Goal: Transaction & Acquisition: Purchase product/service

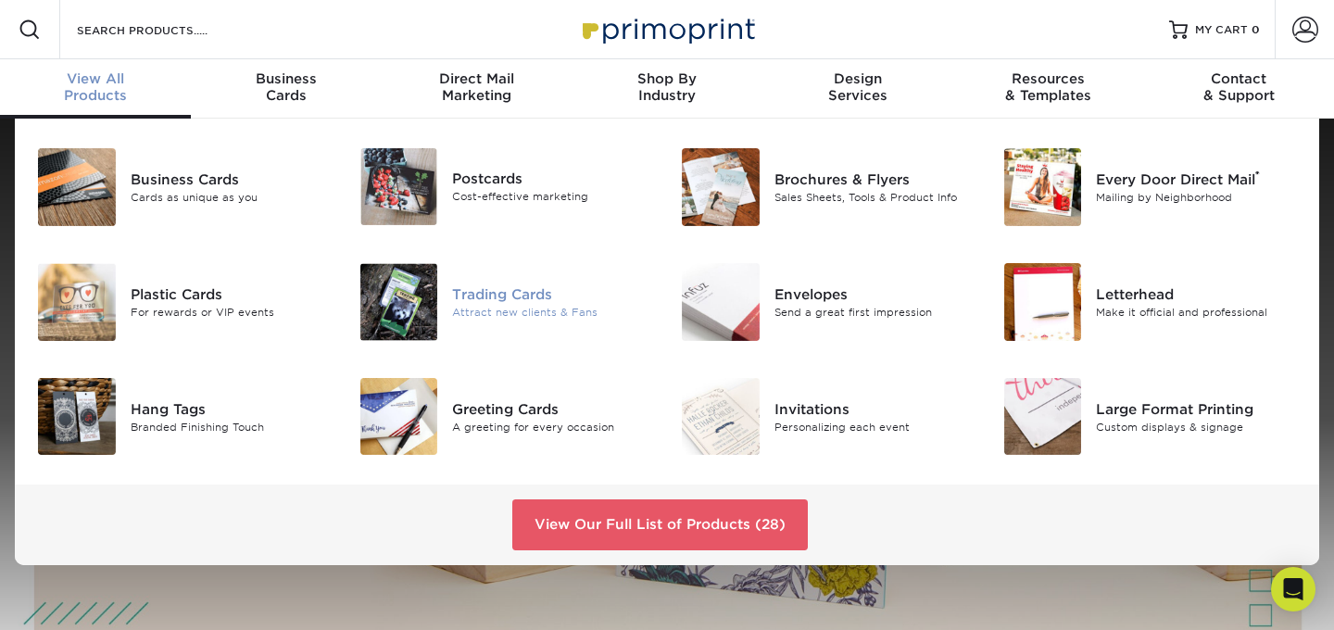
click at [434, 315] on img at bounding box center [399, 302] width 78 height 78
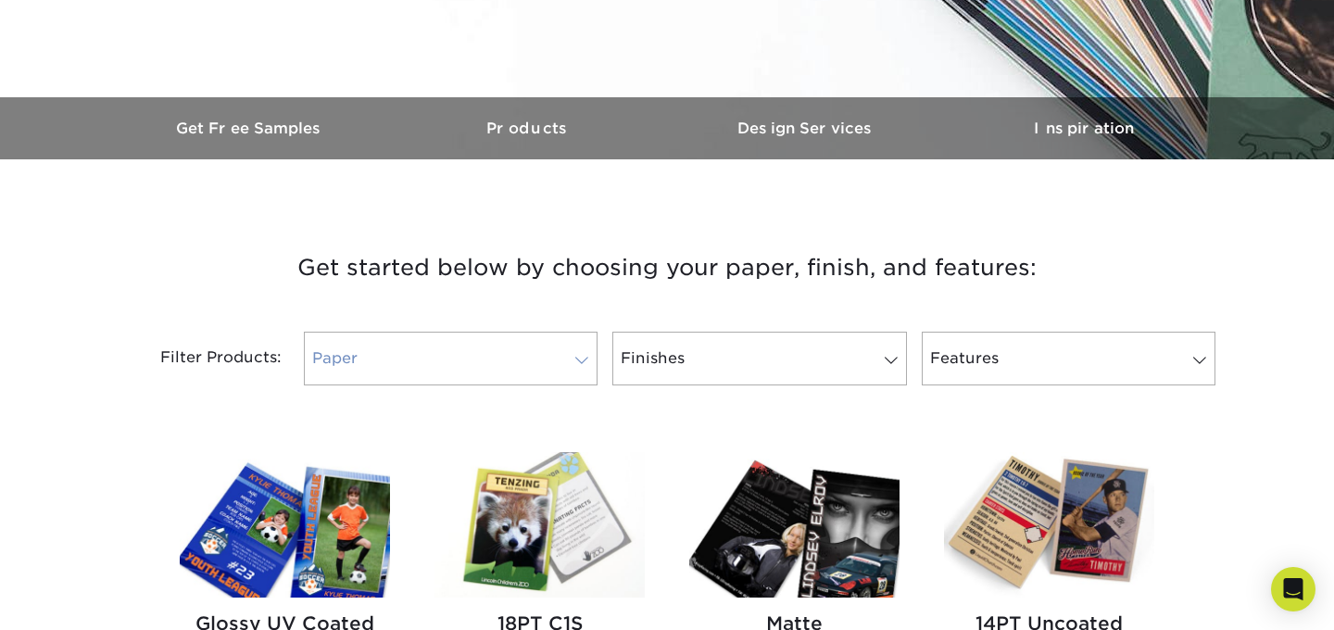
scroll to position [673, 0]
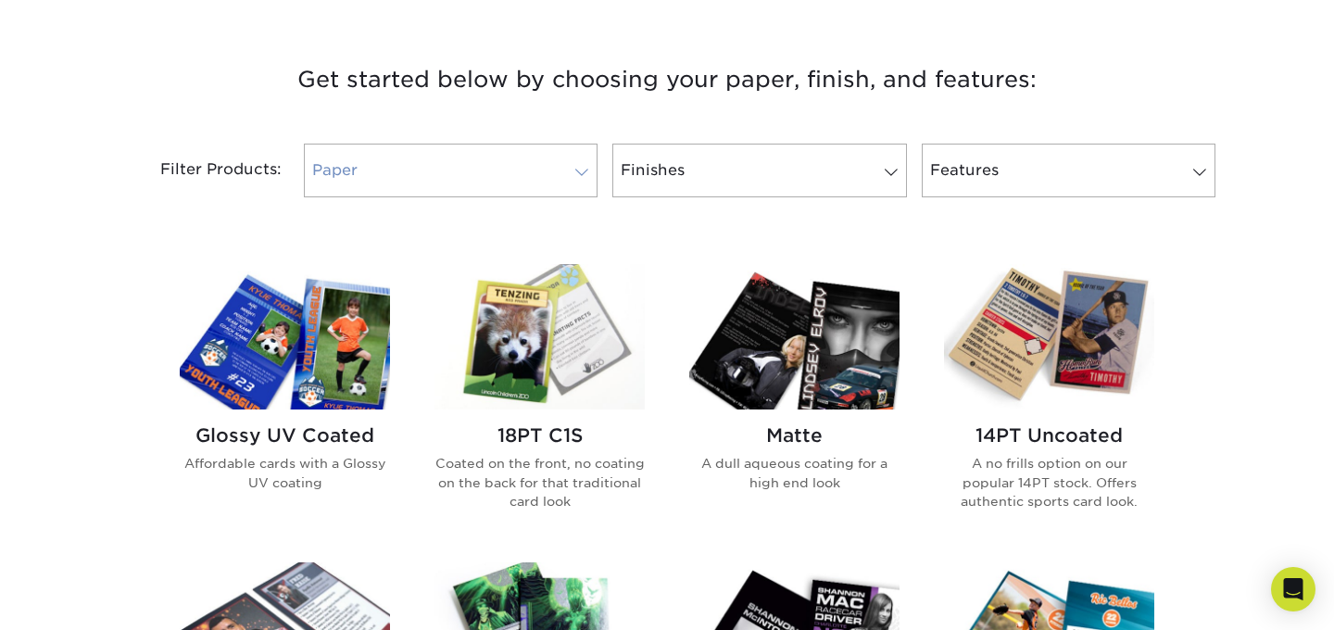
click at [500, 172] on link "Paper" at bounding box center [451, 171] width 294 height 54
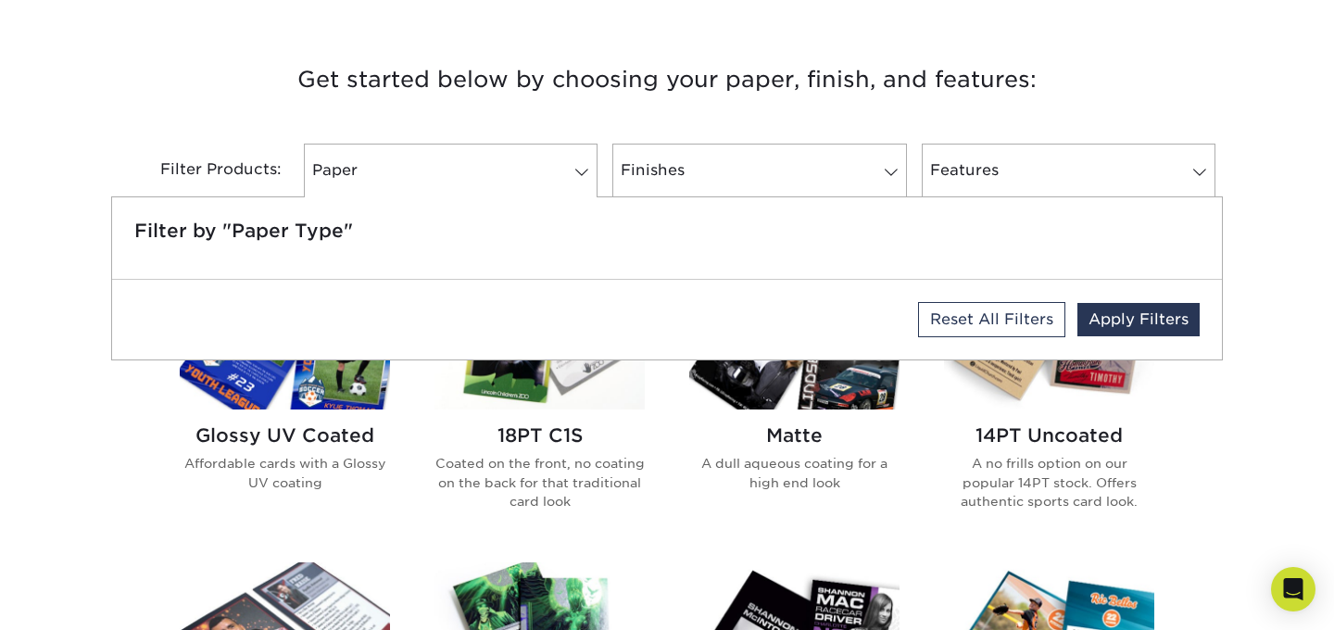
click at [498, 71] on h3 "Get started below by choosing your paper, finish, and features:" at bounding box center [667, 79] width 1084 height 83
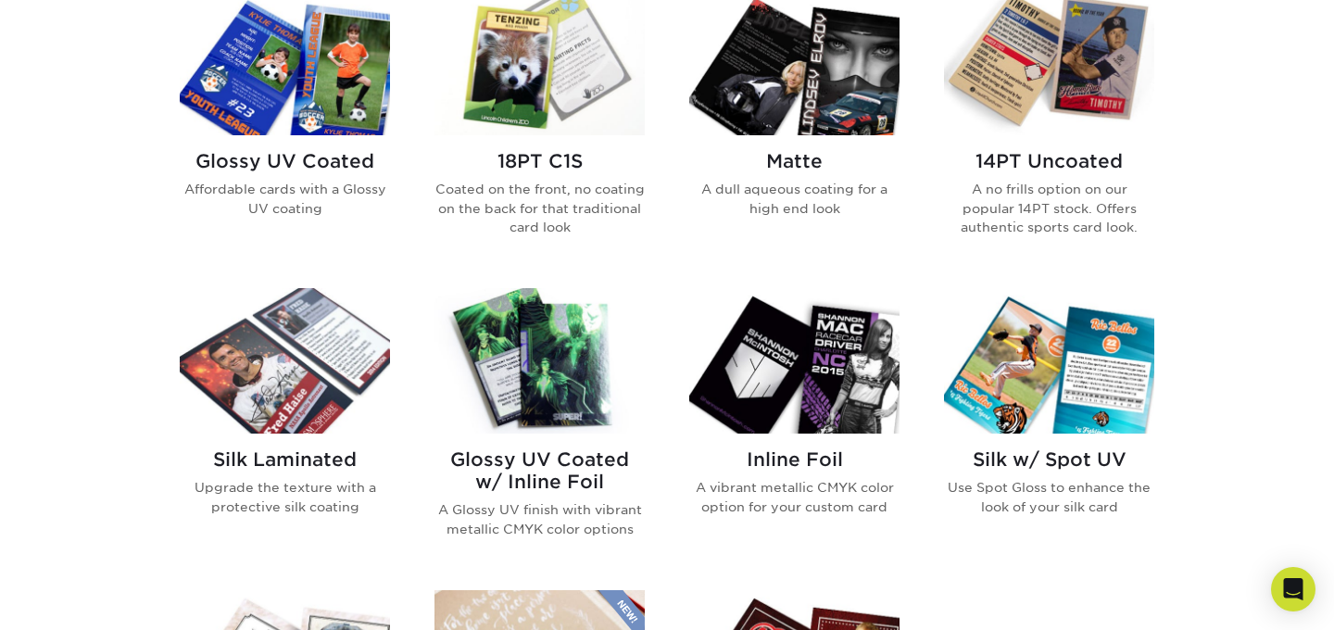
scroll to position [914, 0]
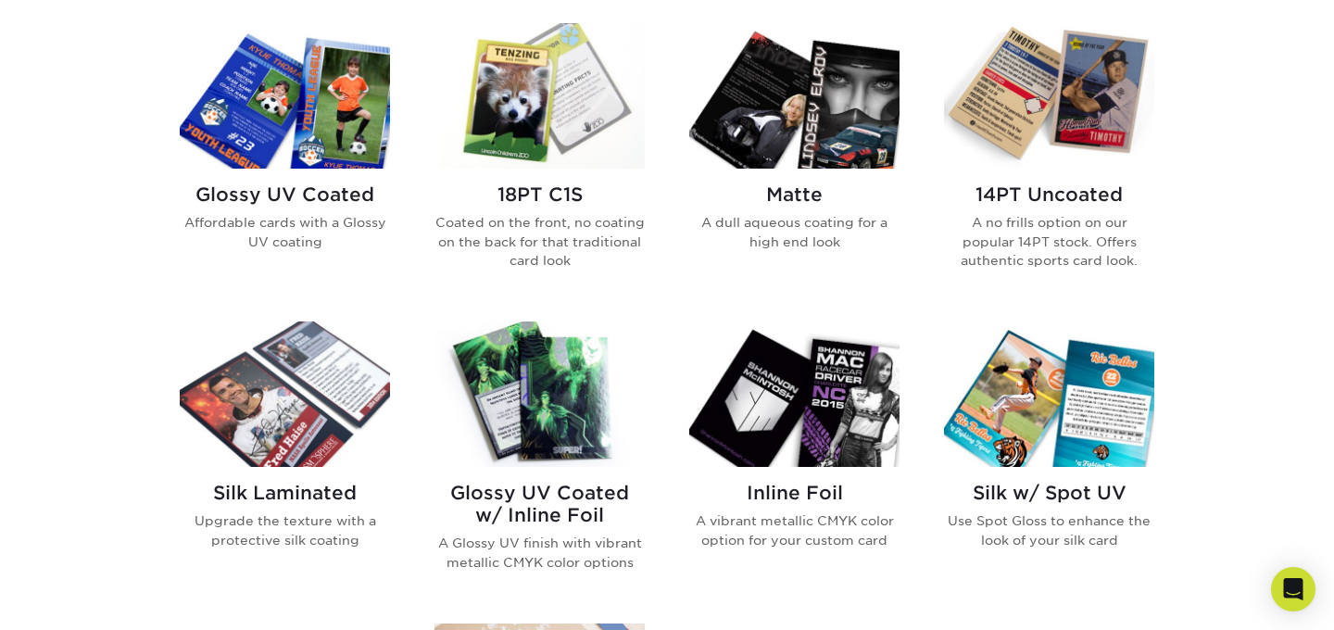
click at [795, 144] on img at bounding box center [794, 95] width 210 height 145
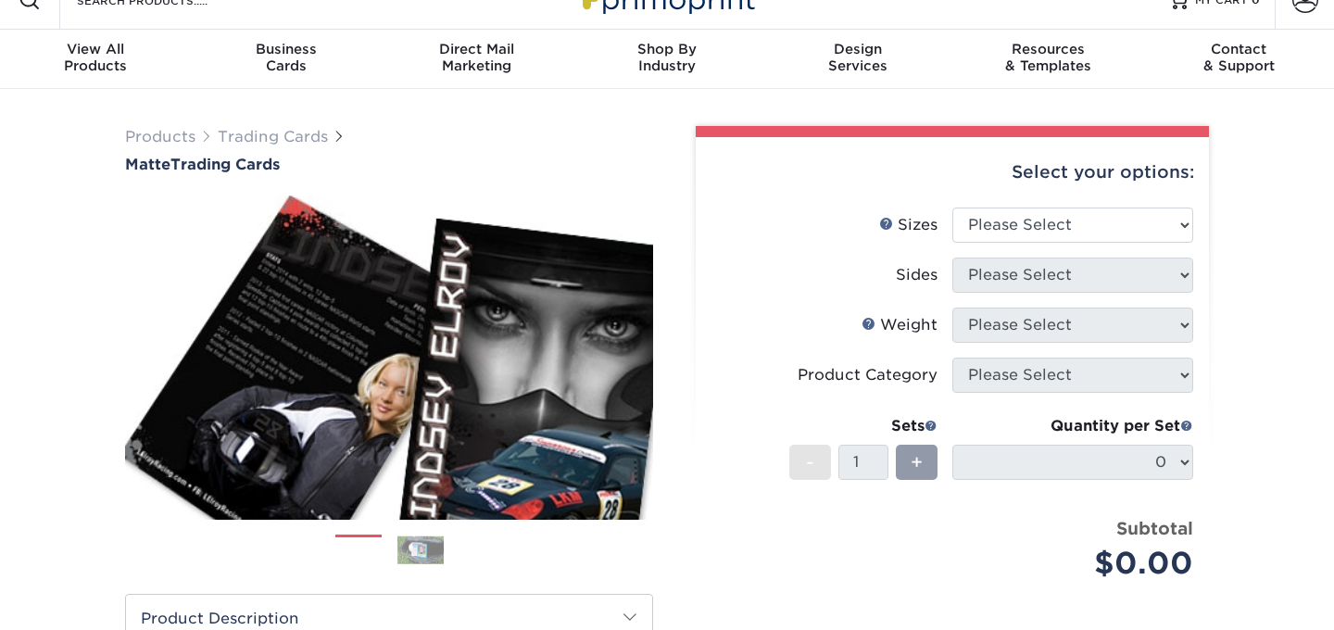
scroll to position [33, 0]
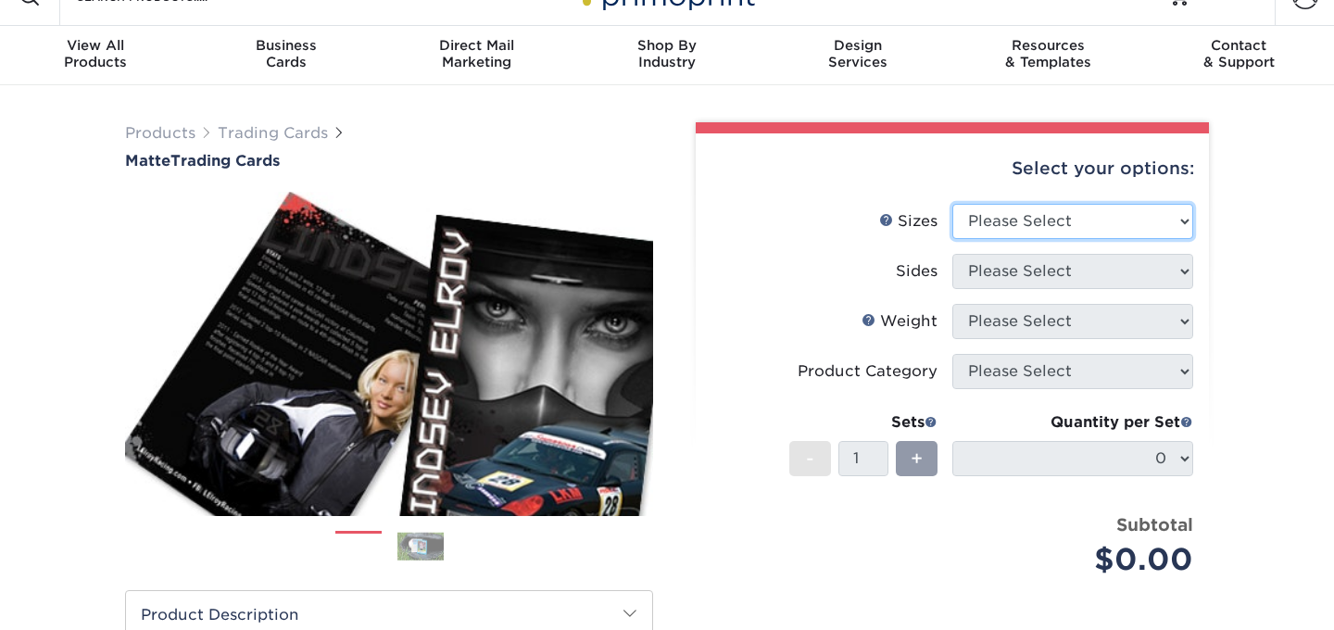
click at [1004, 228] on select "Please Select 2.5" x 3.5"" at bounding box center [1073, 221] width 241 height 35
select select "2.50x3.50"
click at [953, 204] on select "Please Select 2.5" x 3.5"" at bounding box center [1073, 221] width 241 height 35
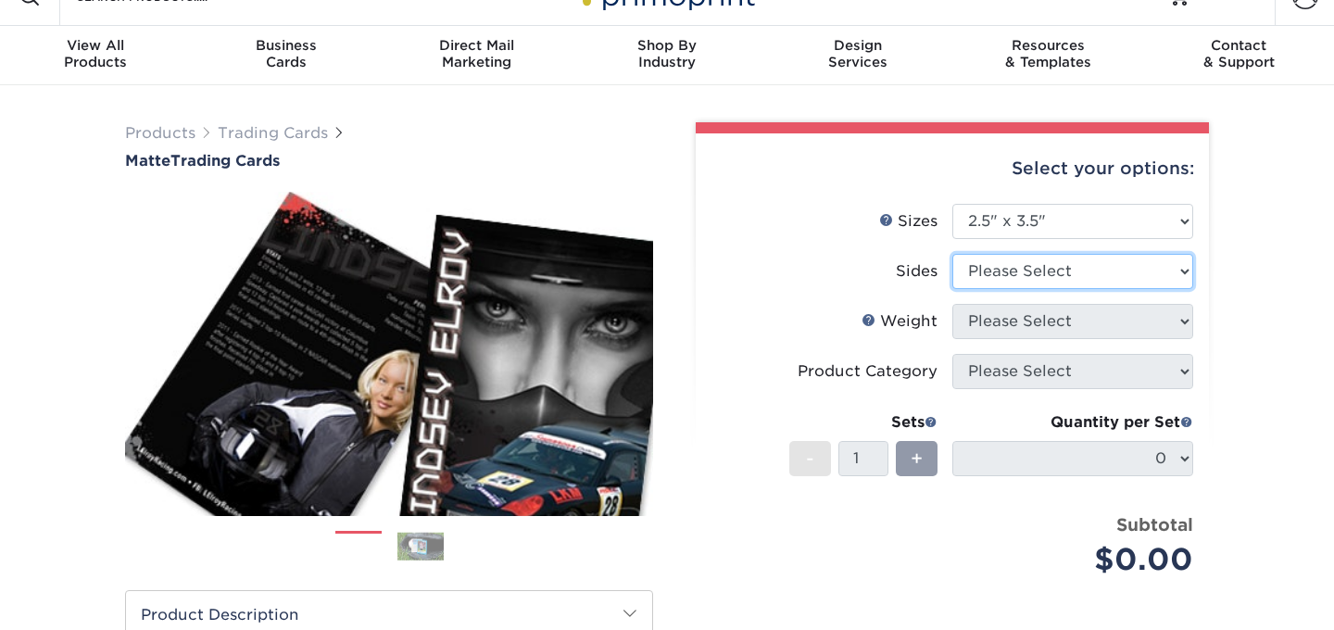
click at [1056, 271] on select "Please Select Print Both Sides Print Front Only" at bounding box center [1073, 271] width 241 height 35
select select "13abbda7-1d64-4f25-8bb2-c179b224825d"
click at [953, 254] on select "Please Select Print Both Sides Print Front Only" at bounding box center [1073, 271] width 241 height 35
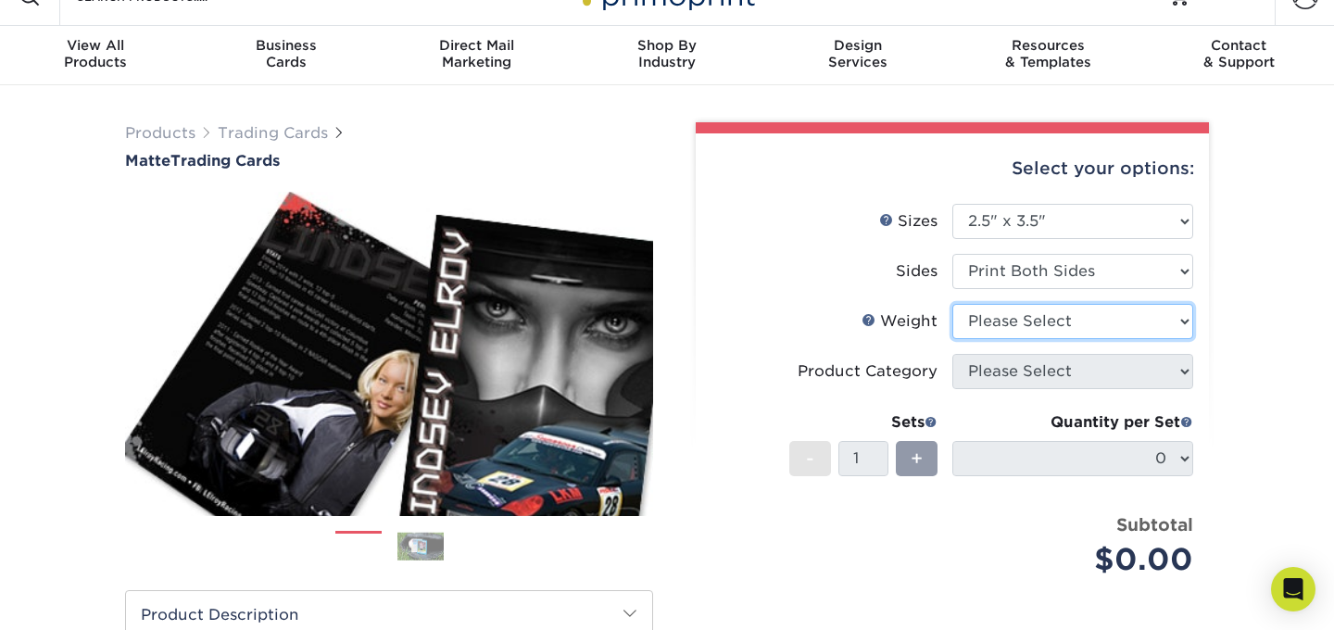
click at [1082, 323] on select "Please Select 16PT 14PT" at bounding box center [1073, 321] width 241 height 35
select select "16PT"
click at [953, 304] on select "Please Select 16PT 14PT" at bounding box center [1073, 321] width 241 height 35
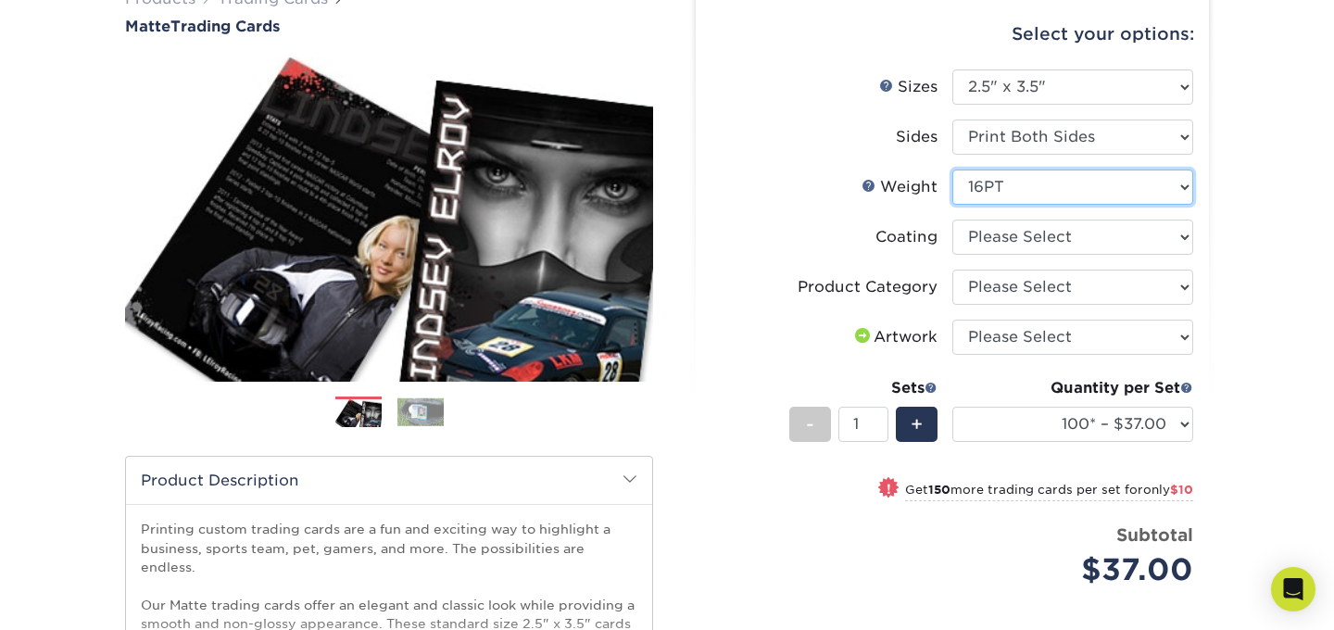
scroll to position [171, 0]
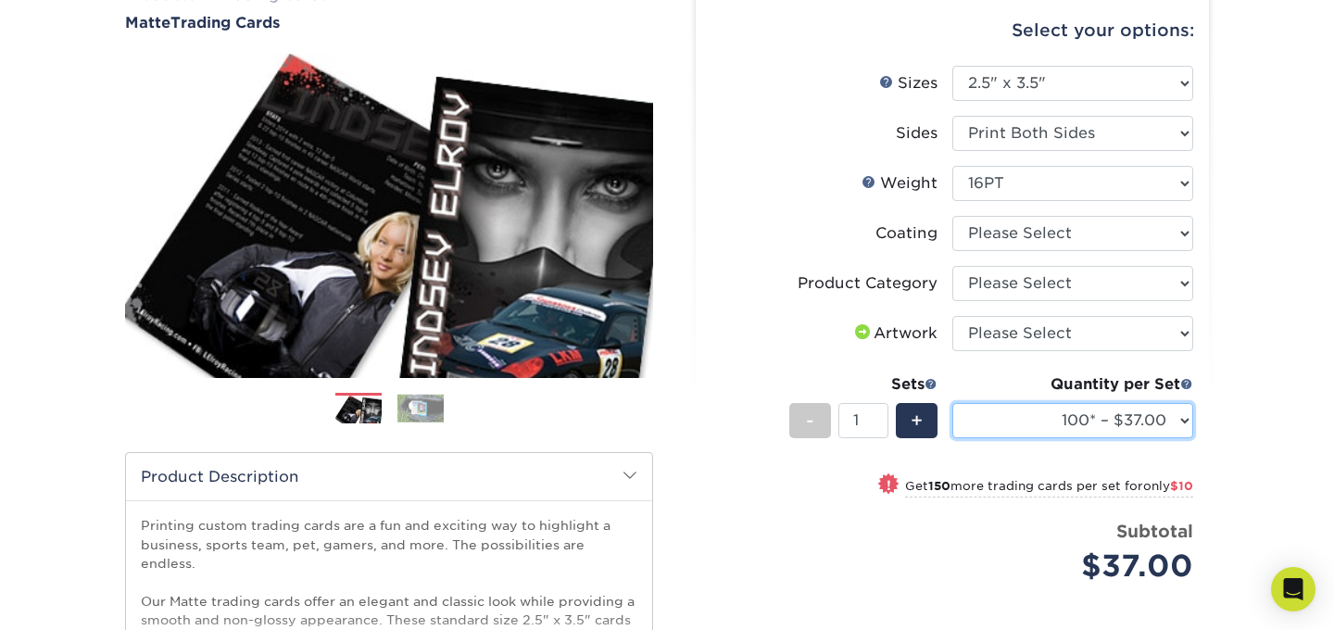
click at [1031, 417] on select "100* – $37.00 250* – $47.00 500* – $58.00 1000 – $71.00 2500 – $141.00 5000 – $…" at bounding box center [1073, 420] width 241 height 35
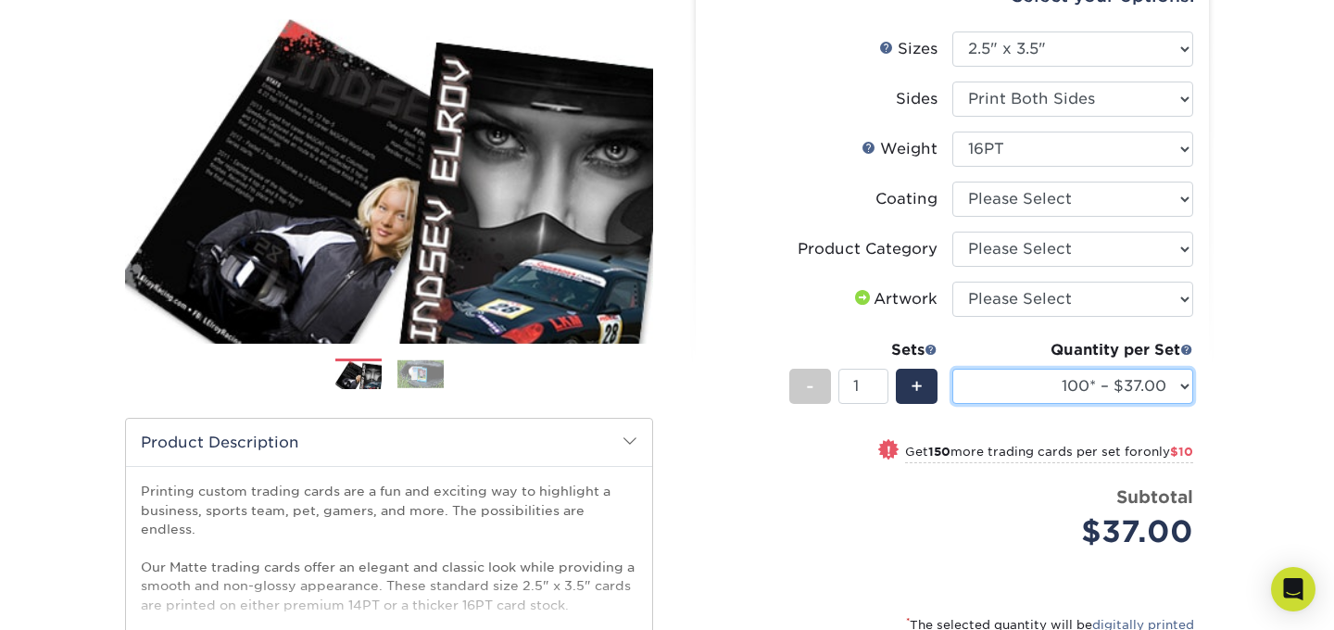
scroll to position [194, 0]
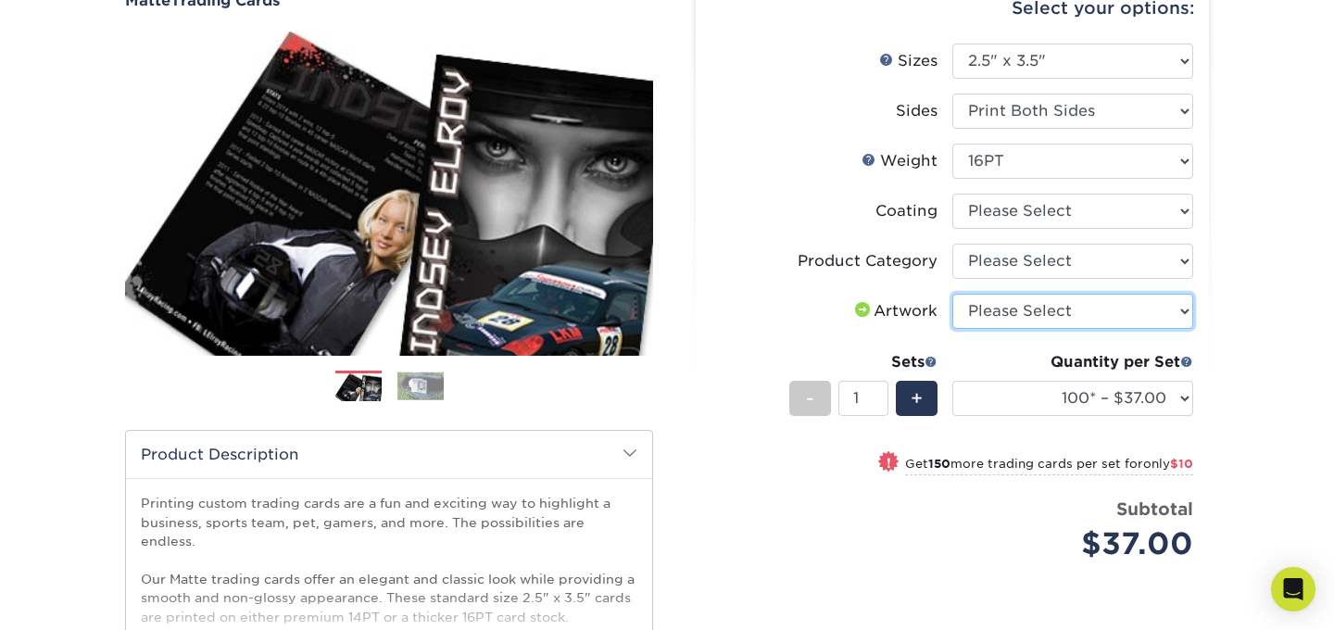
click at [1028, 315] on select "Please Select I will upload files I need a design - $100" at bounding box center [1073, 311] width 241 height 35
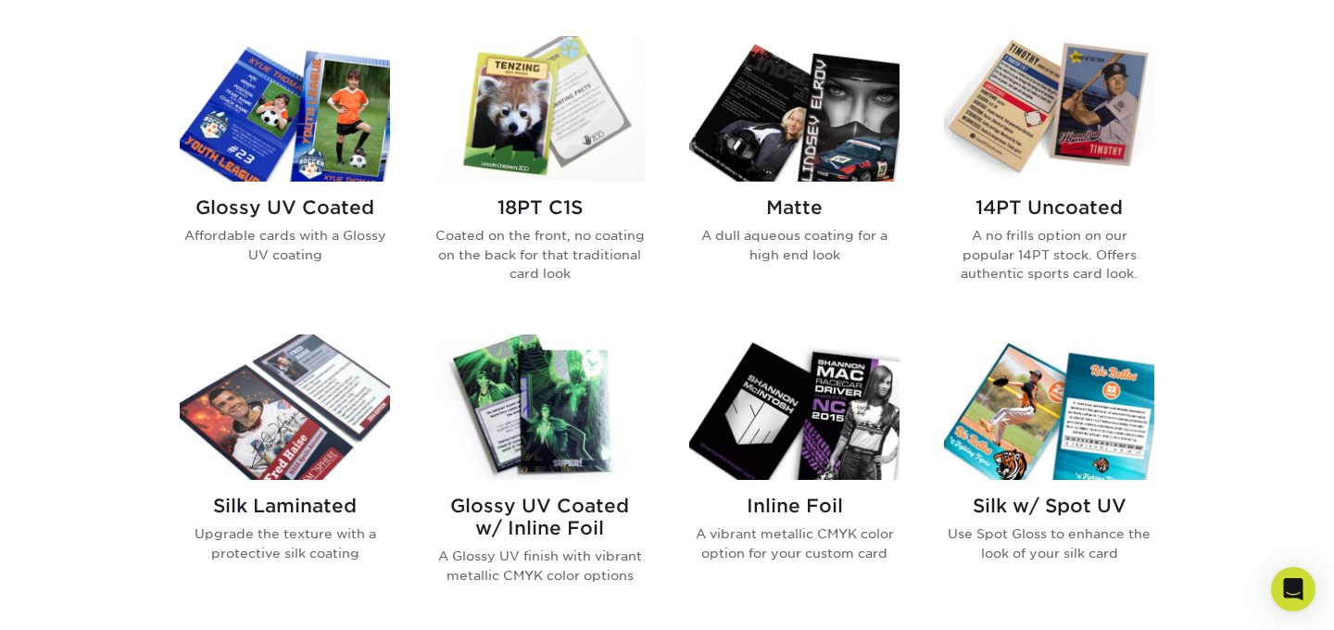
scroll to position [898, 0]
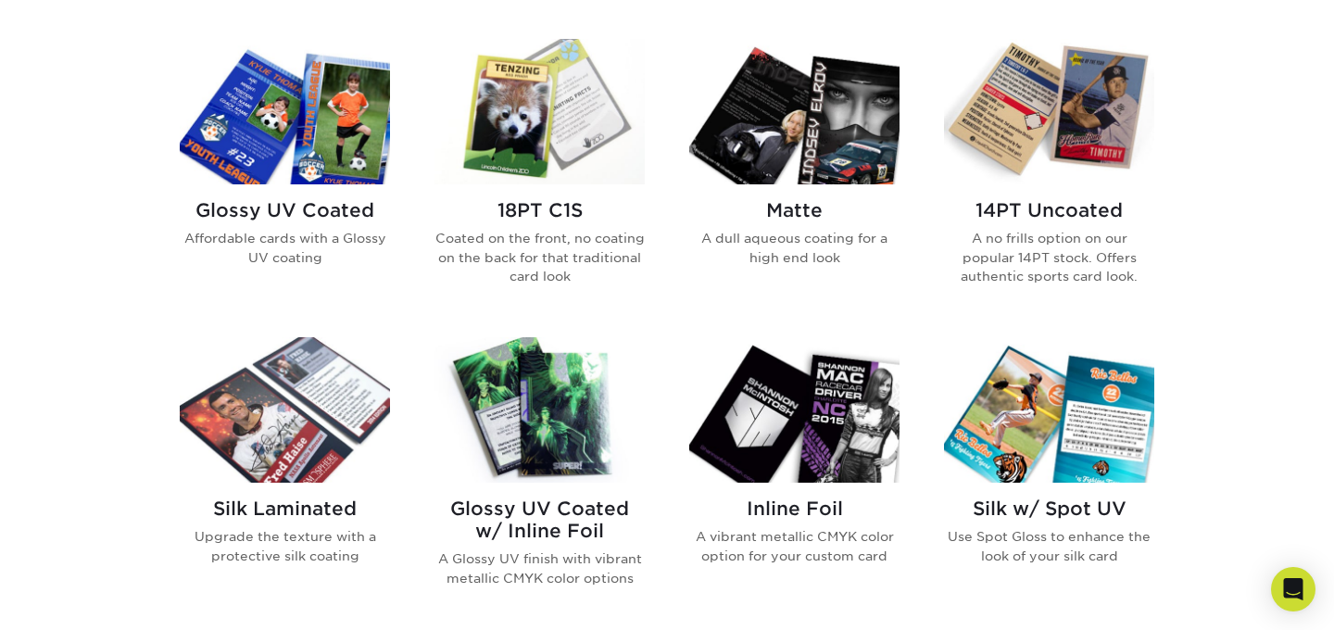
click at [280, 126] on img at bounding box center [285, 111] width 210 height 145
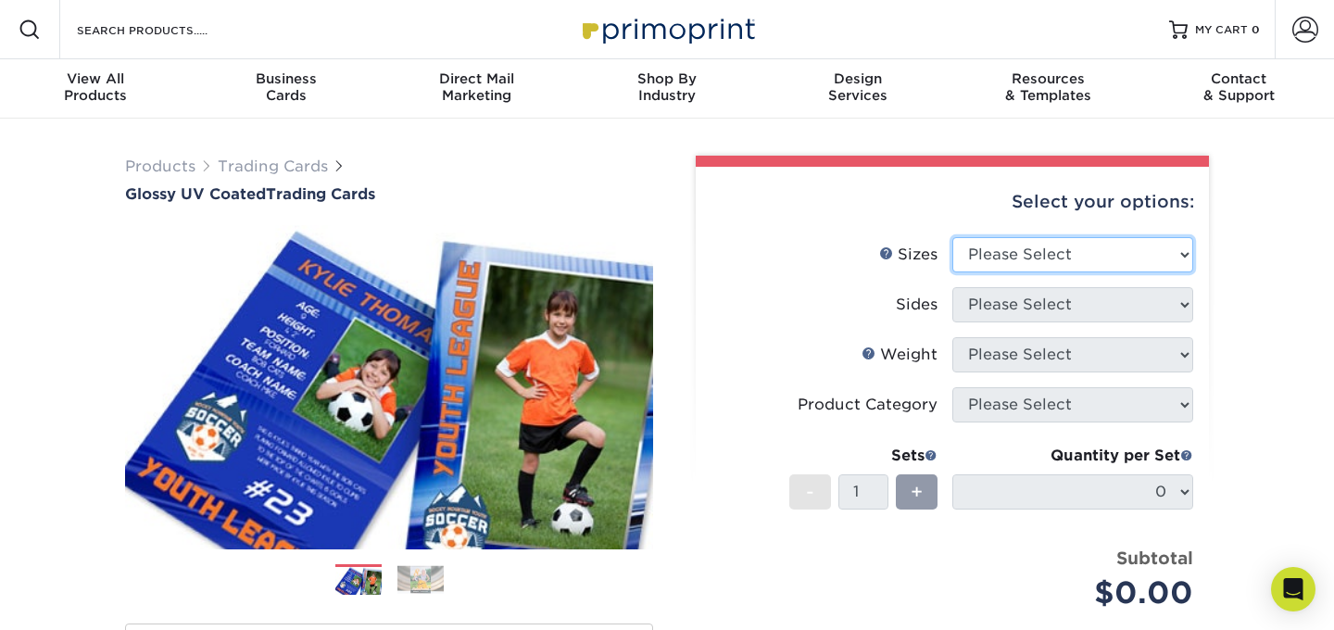
click at [1017, 257] on select "Please Select 2.5" x 3.5"" at bounding box center [1073, 254] width 241 height 35
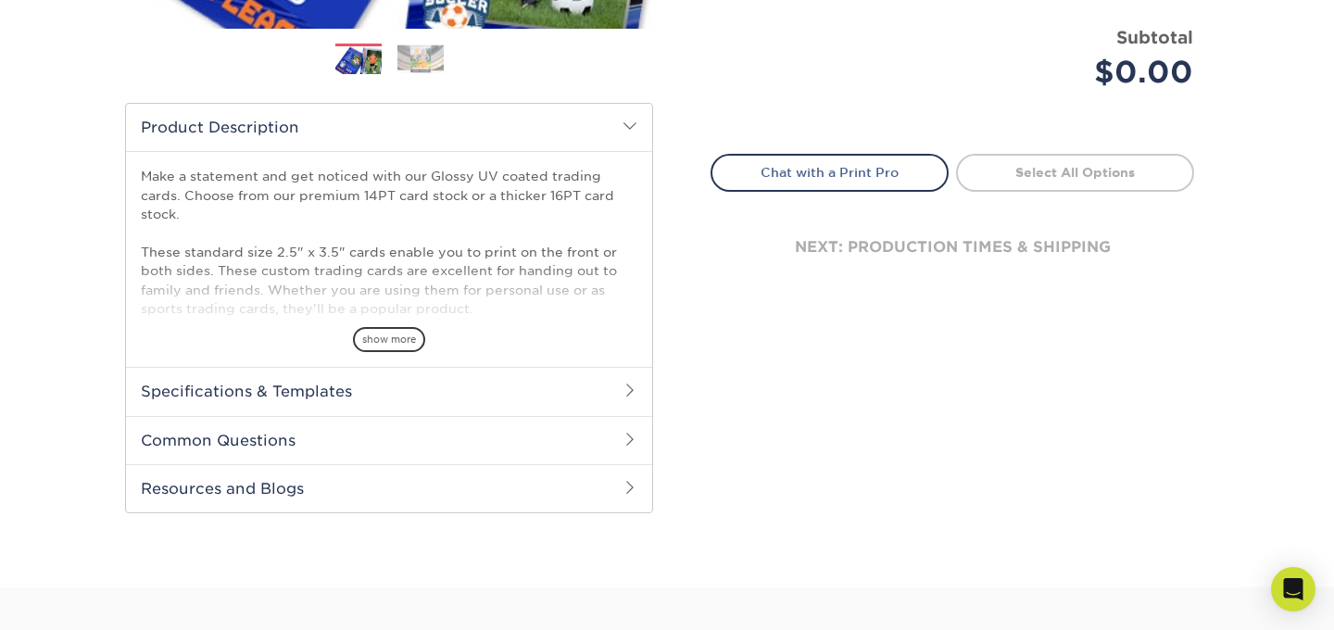
scroll to position [620, 0]
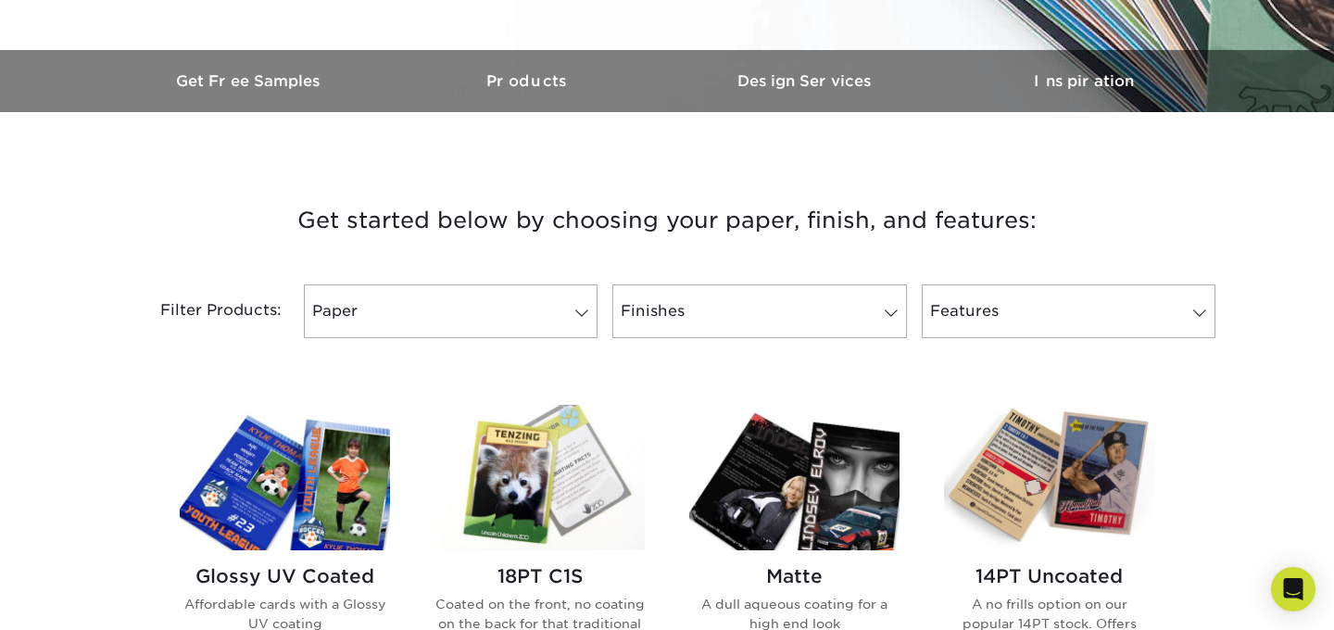
scroll to position [581, 0]
